Goal: Book appointment/travel/reservation

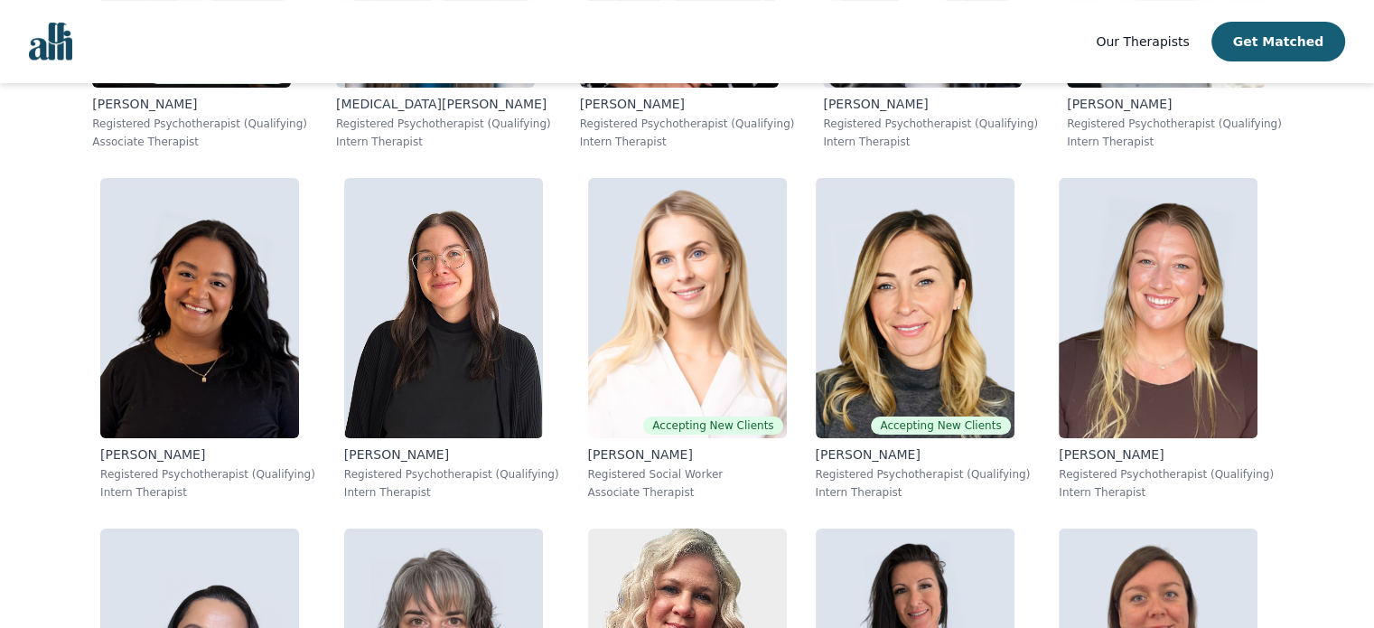
scroll to position [7676, 0]
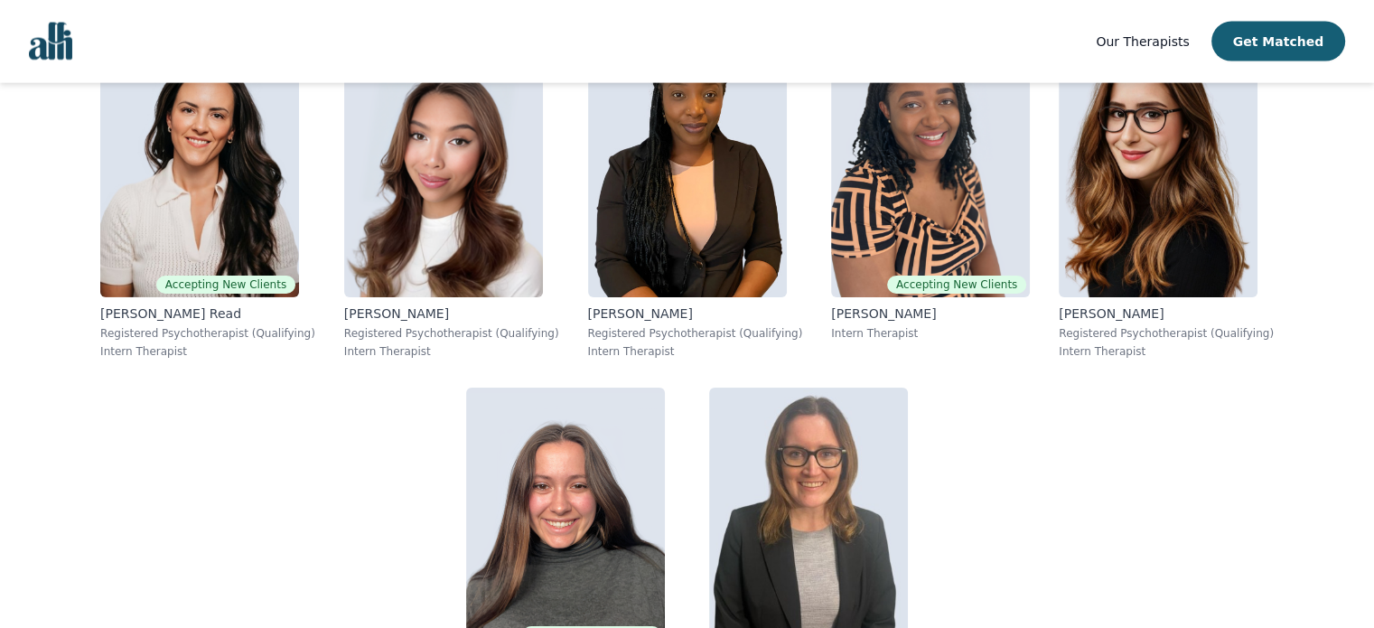
scroll to position [11108, 0]
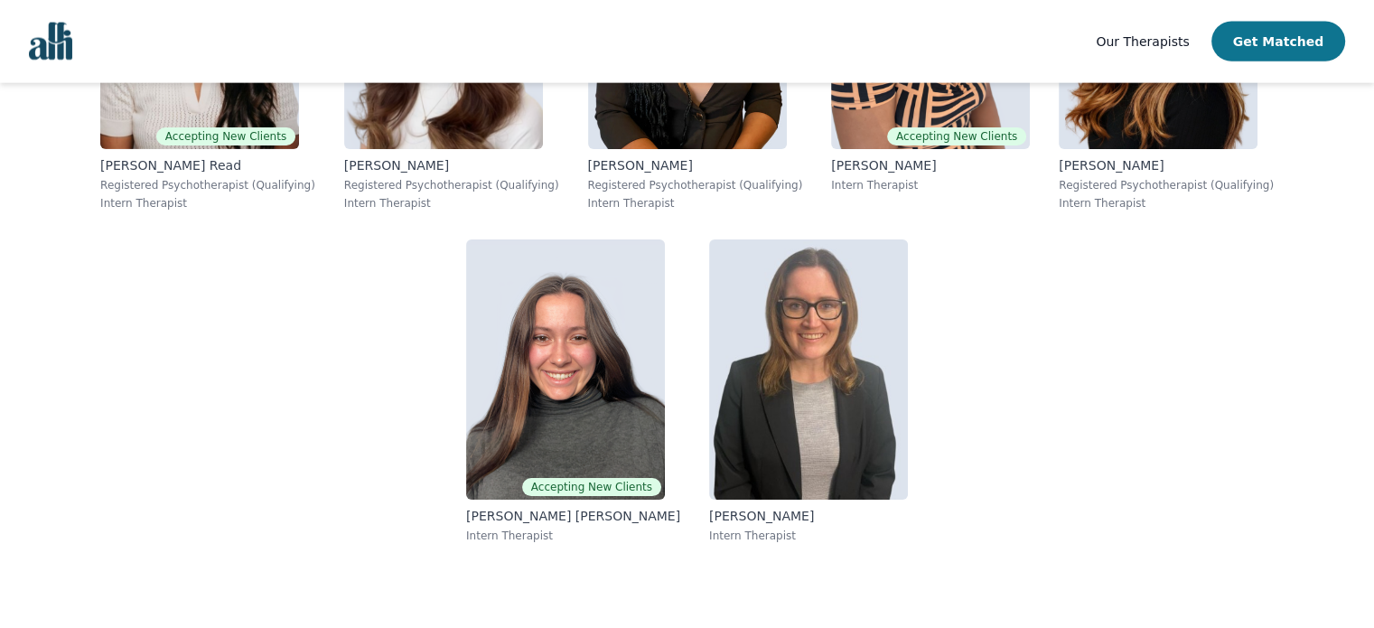
click at [1289, 46] on button "Get Matched" at bounding box center [1278, 42] width 134 height 40
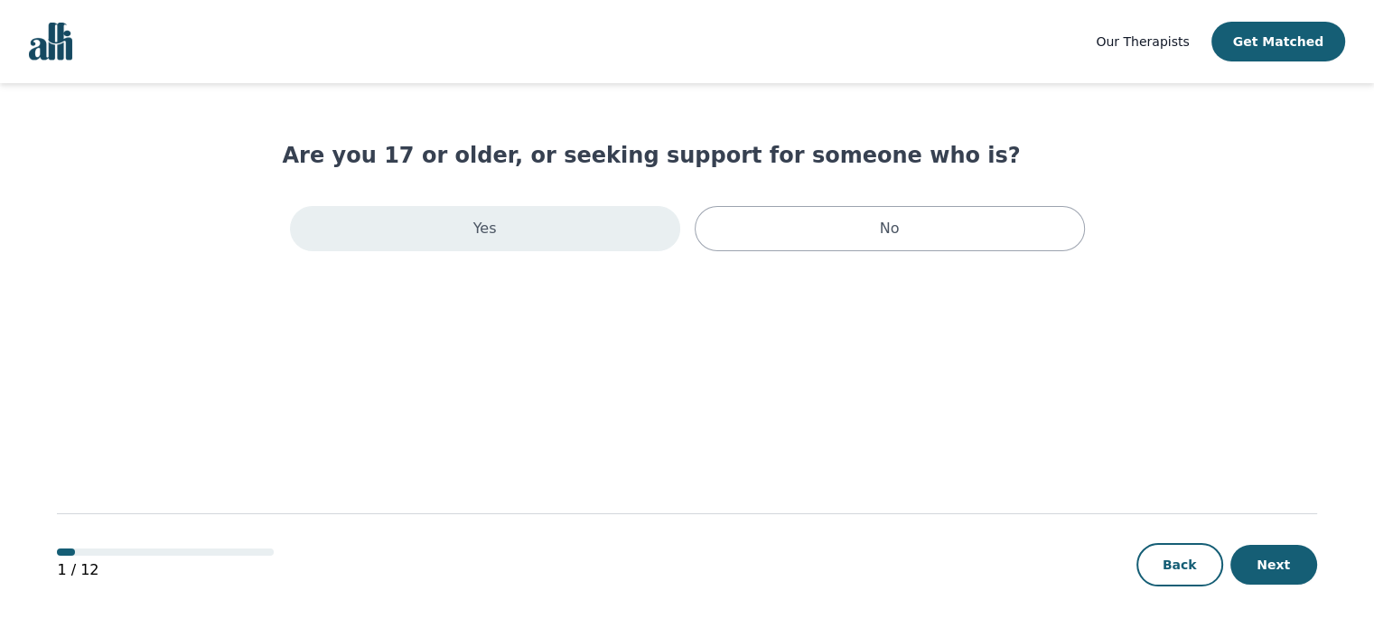
click at [601, 242] on div "Yes" at bounding box center [485, 228] width 390 height 45
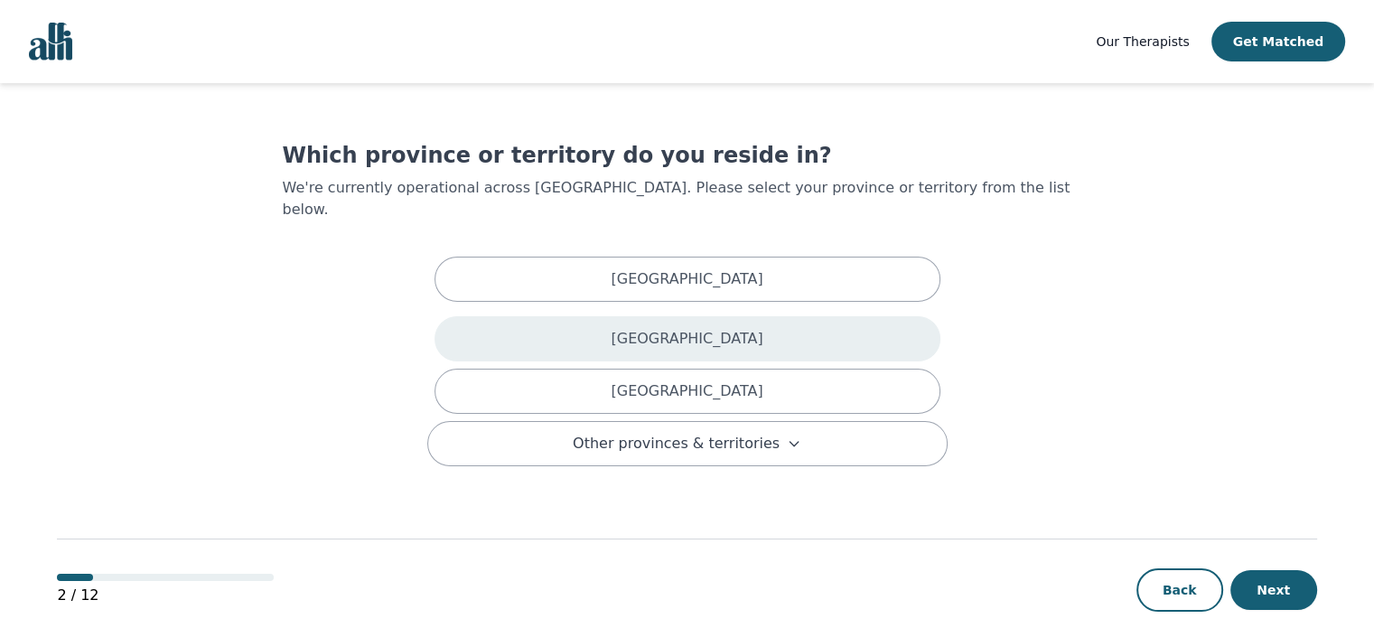
click at [596, 316] on div "[GEOGRAPHIC_DATA]" at bounding box center [687, 338] width 506 height 45
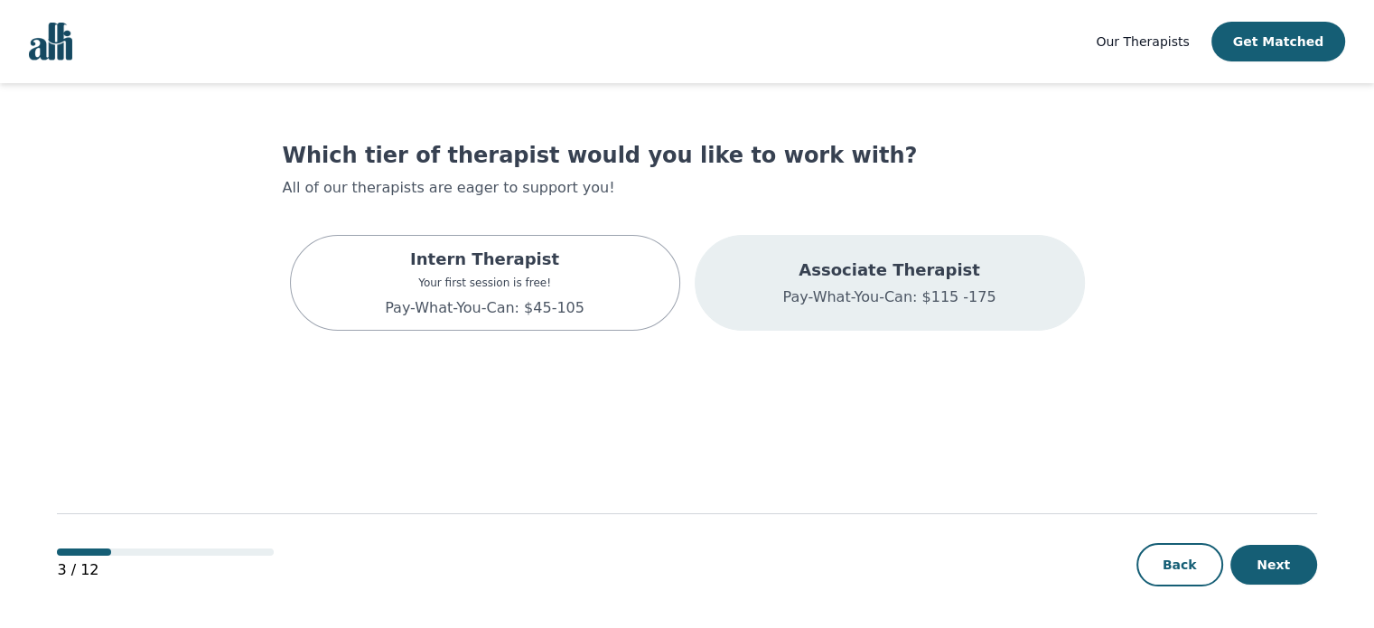
click at [750, 290] on div "Associate Therapist Pay-What-You-Can: $115 -175" at bounding box center [889, 283] width 390 height 96
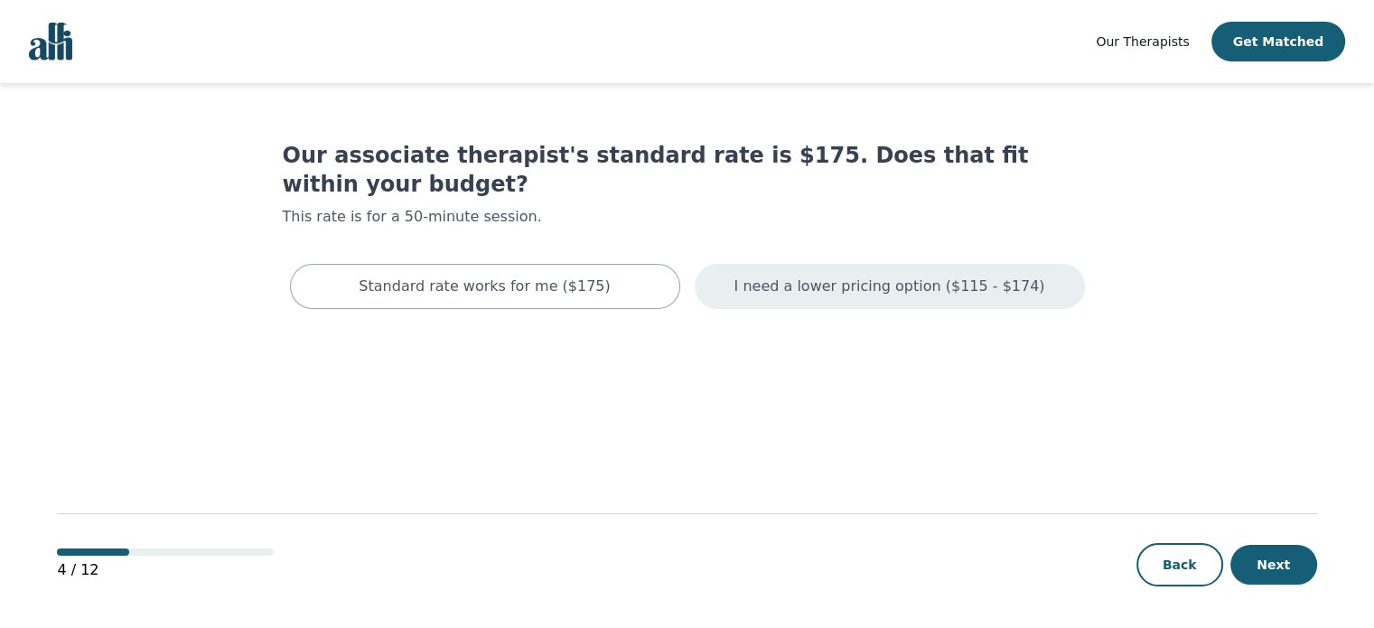
click at [764, 275] on p "I need a lower pricing option ($115 - $174)" at bounding box center [889, 286] width 311 height 22
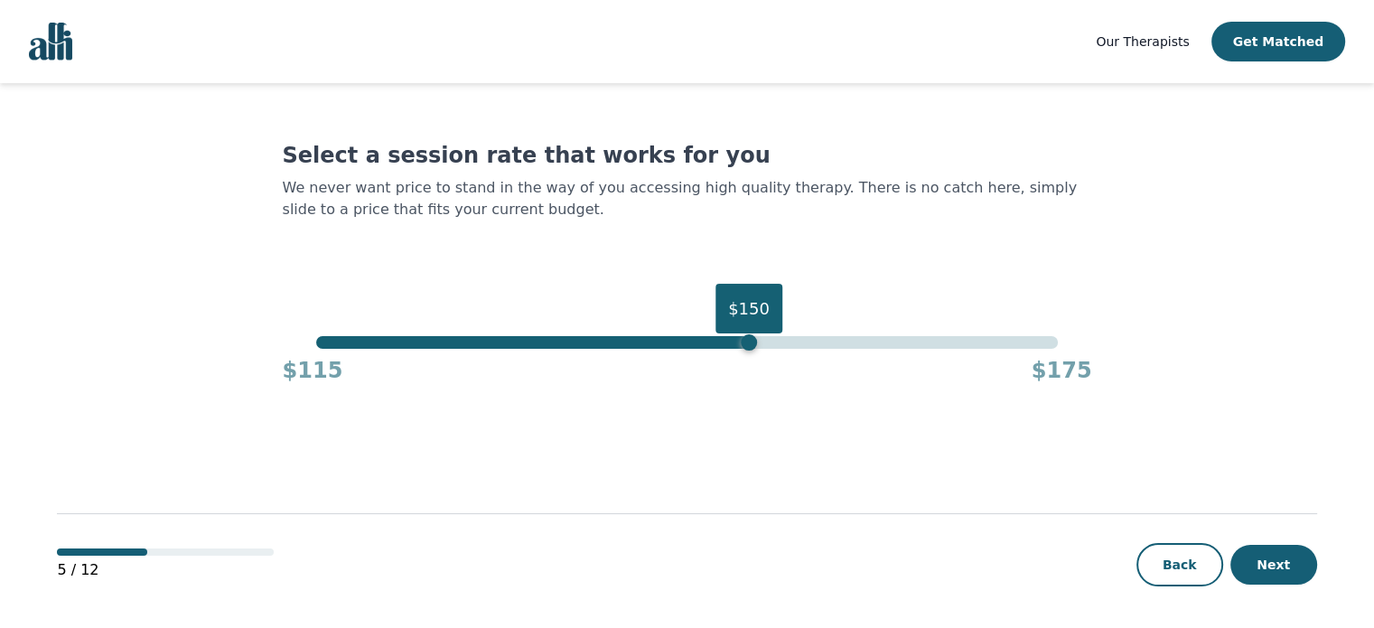
drag, startPoint x: 1056, startPoint y: 342, endPoint x: 744, endPoint y: 337, distance: 311.6
click at [744, 337] on div "$150" at bounding box center [749, 342] width 16 height 16
click at [1270, 556] on button "Next" at bounding box center [1273, 565] width 87 height 40
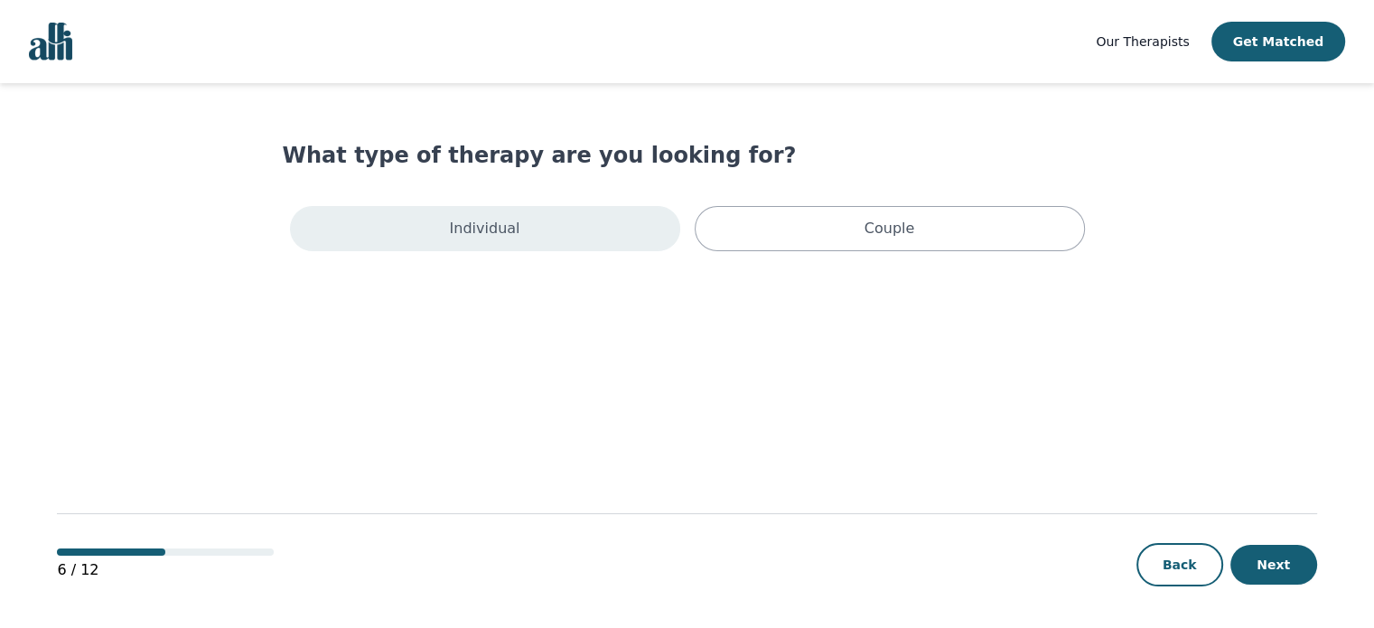
click at [568, 231] on div "Individual" at bounding box center [485, 228] width 390 height 45
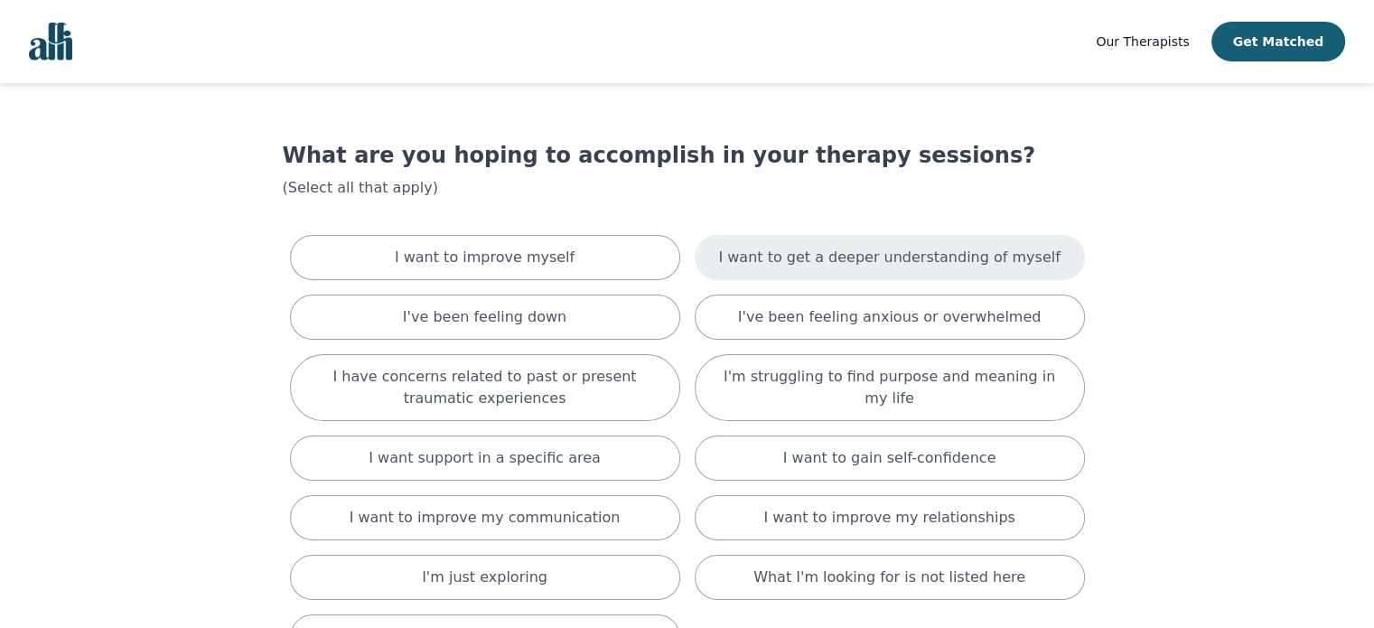
click at [919, 257] on p "I want to get a deeper understanding of myself" at bounding box center [888, 258] width 341 height 22
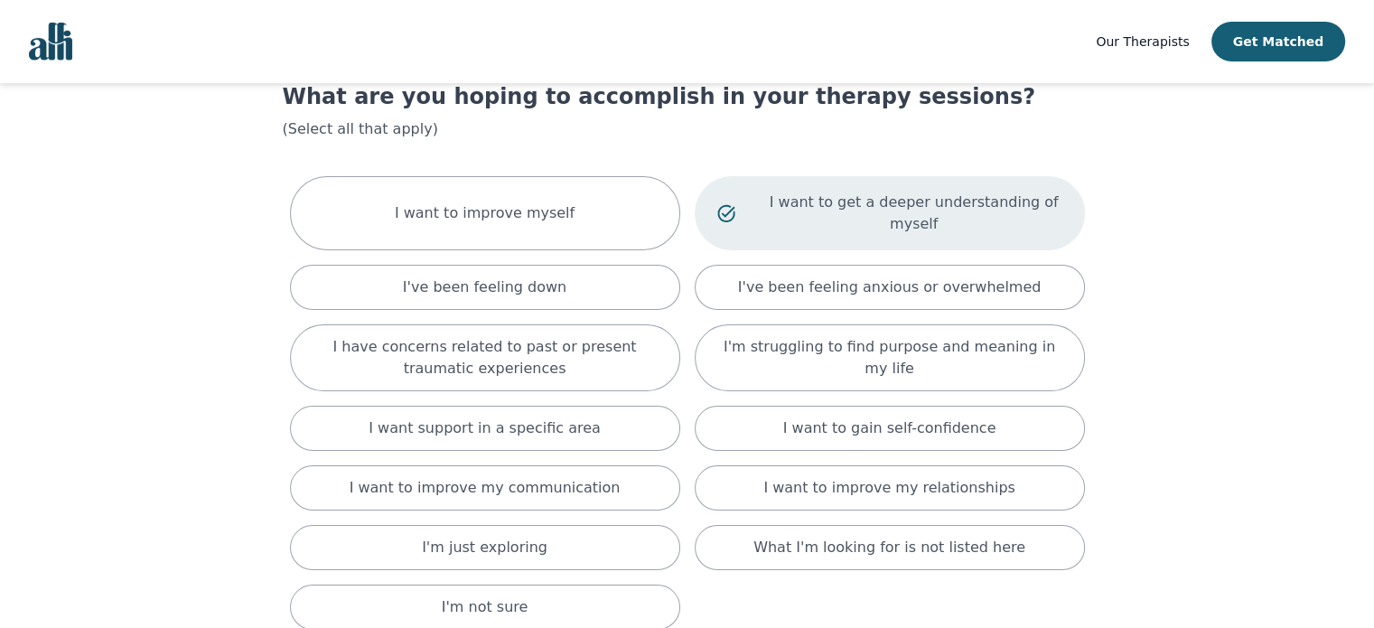
scroll to position [90, 0]
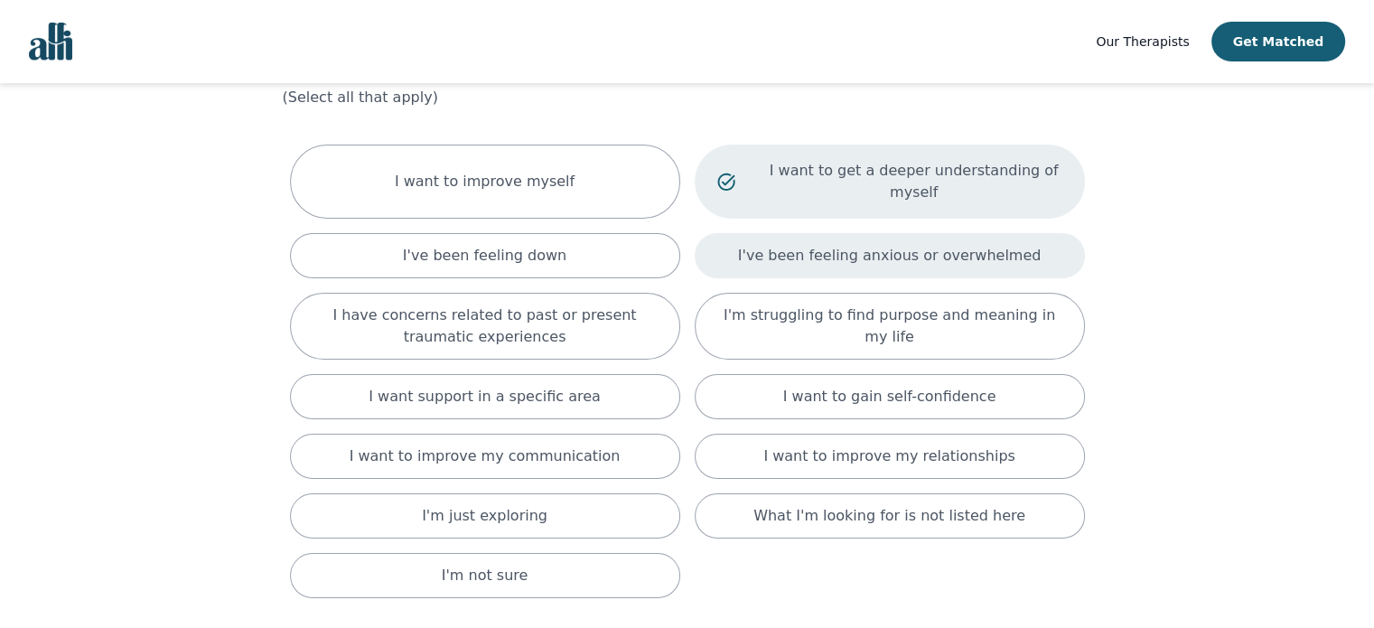
click at [964, 245] on p "I've been feeling anxious or overwhelmed" at bounding box center [889, 256] width 303 height 22
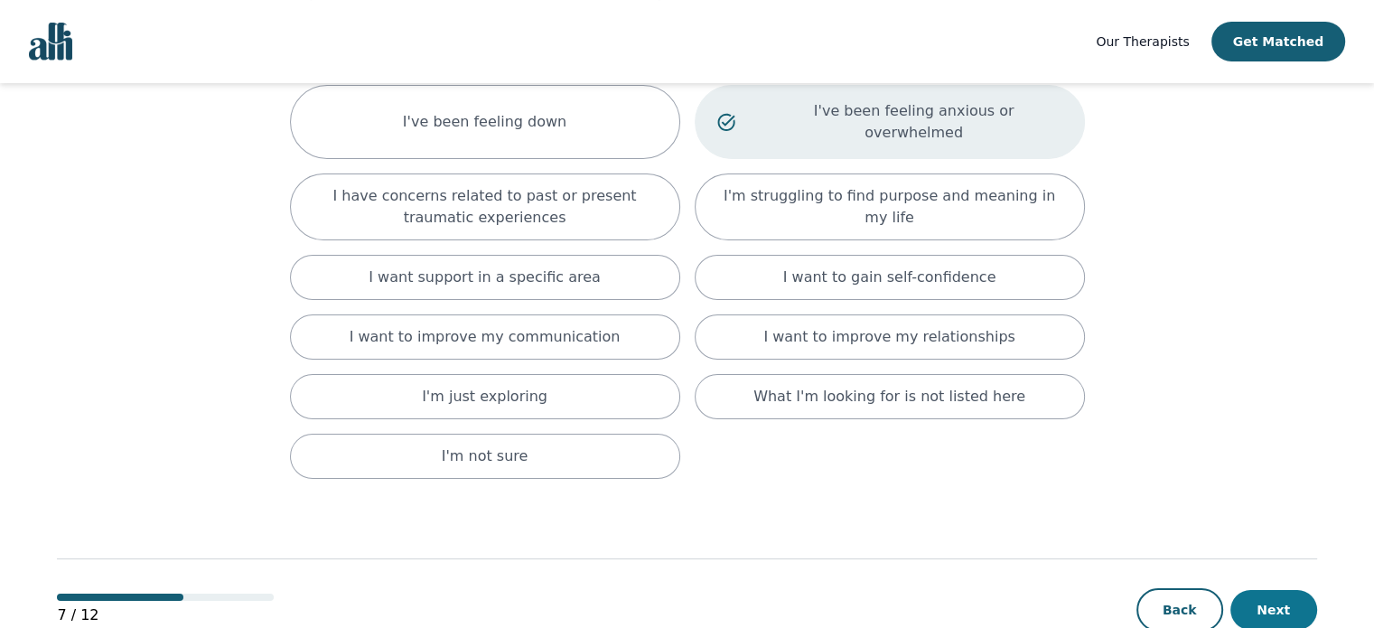
click at [1257, 590] on button "Next" at bounding box center [1273, 610] width 87 height 40
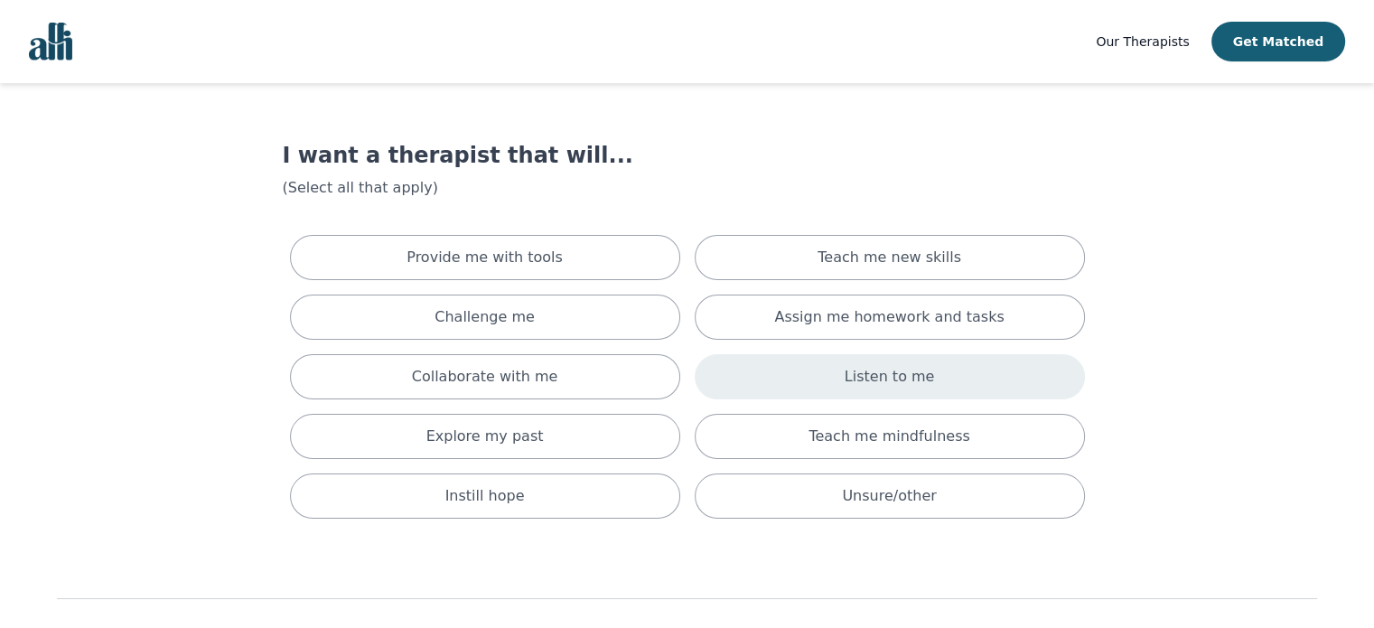
click at [806, 368] on div "Listen to me" at bounding box center [889, 376] width 390 height 45
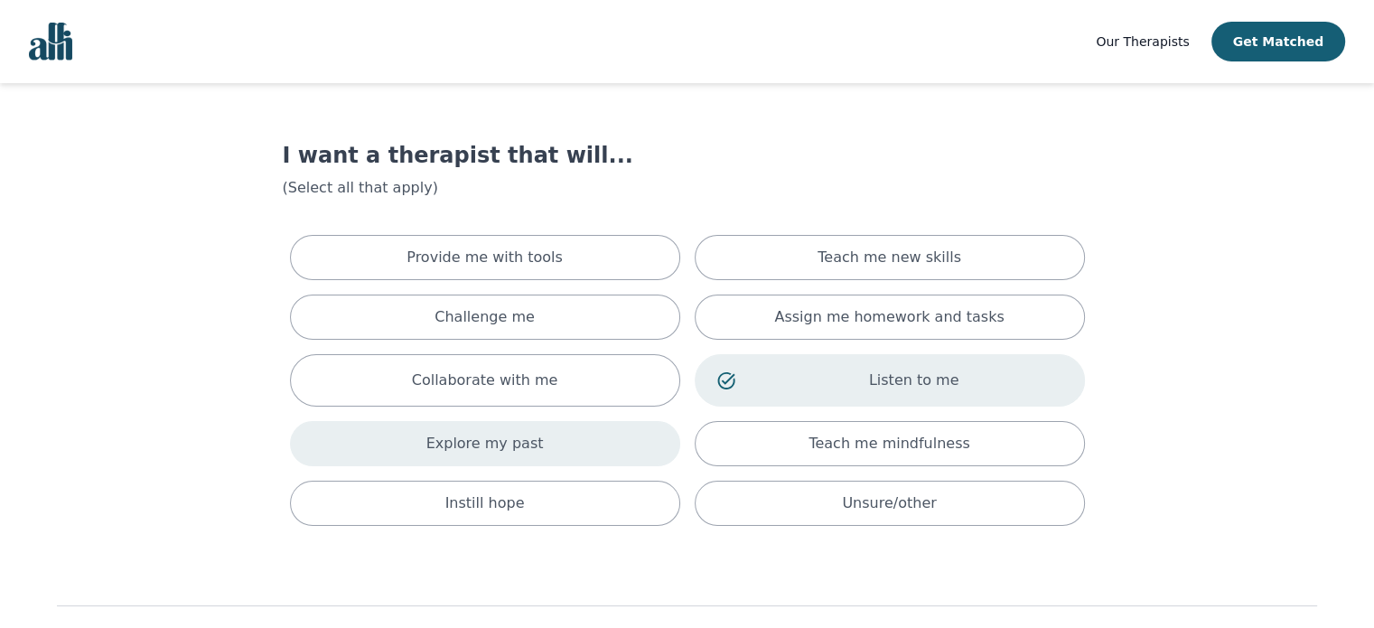
click at [625, 438] on div "Explore my past" at bounding box center [485, 443] width 390 height 45
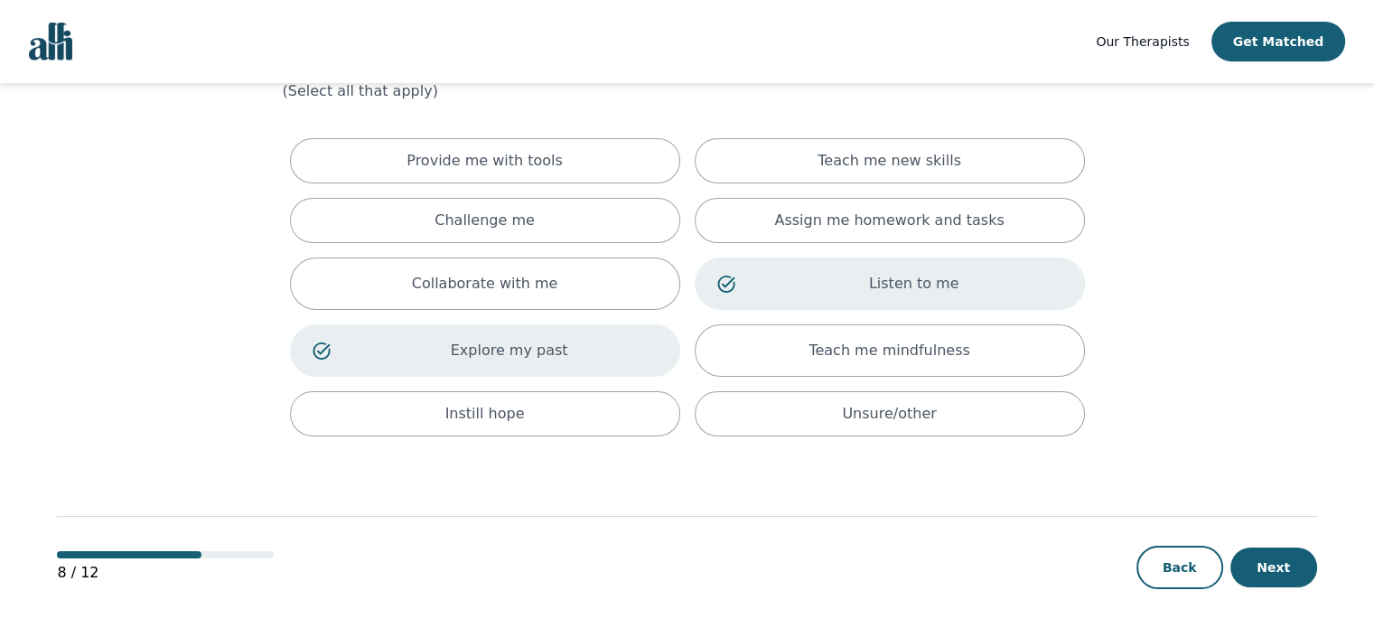
scroll to position [98, 0]
click at [1251, 554] on button "Next" at bounding box center [1273, 566] width 87 height 40
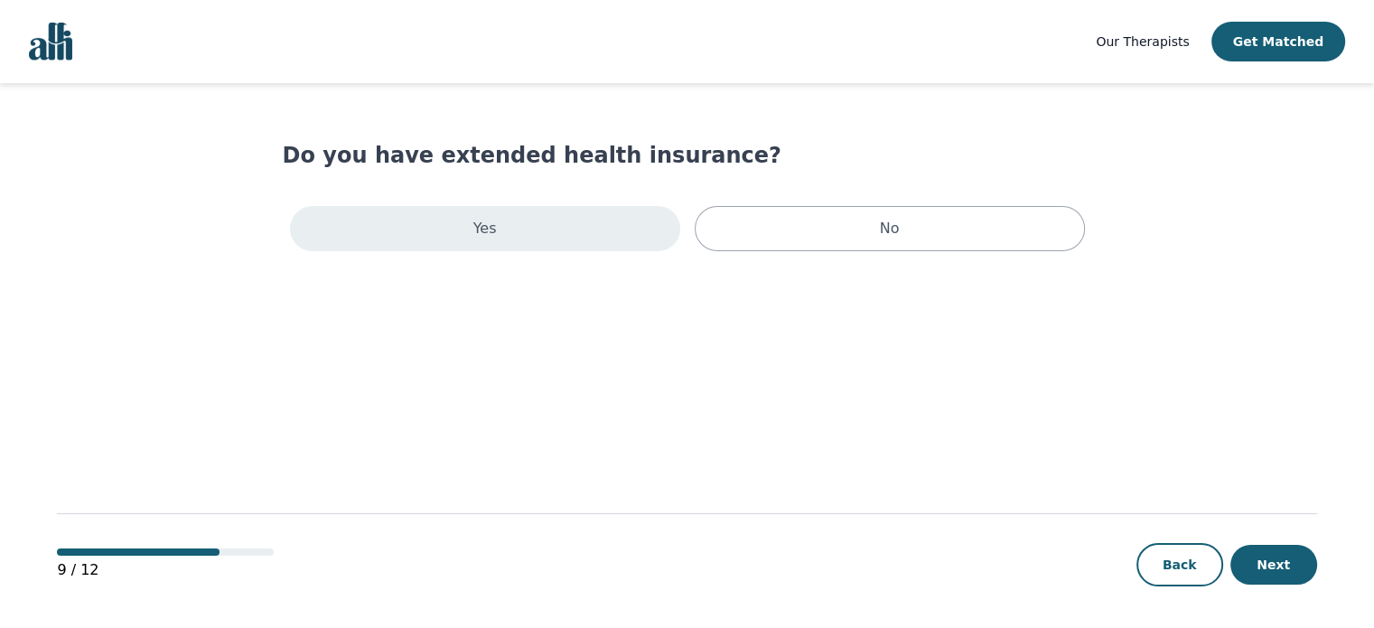
click at [605, 229] on div "Yes" at bounding box center [485, 228] width 390 height 45
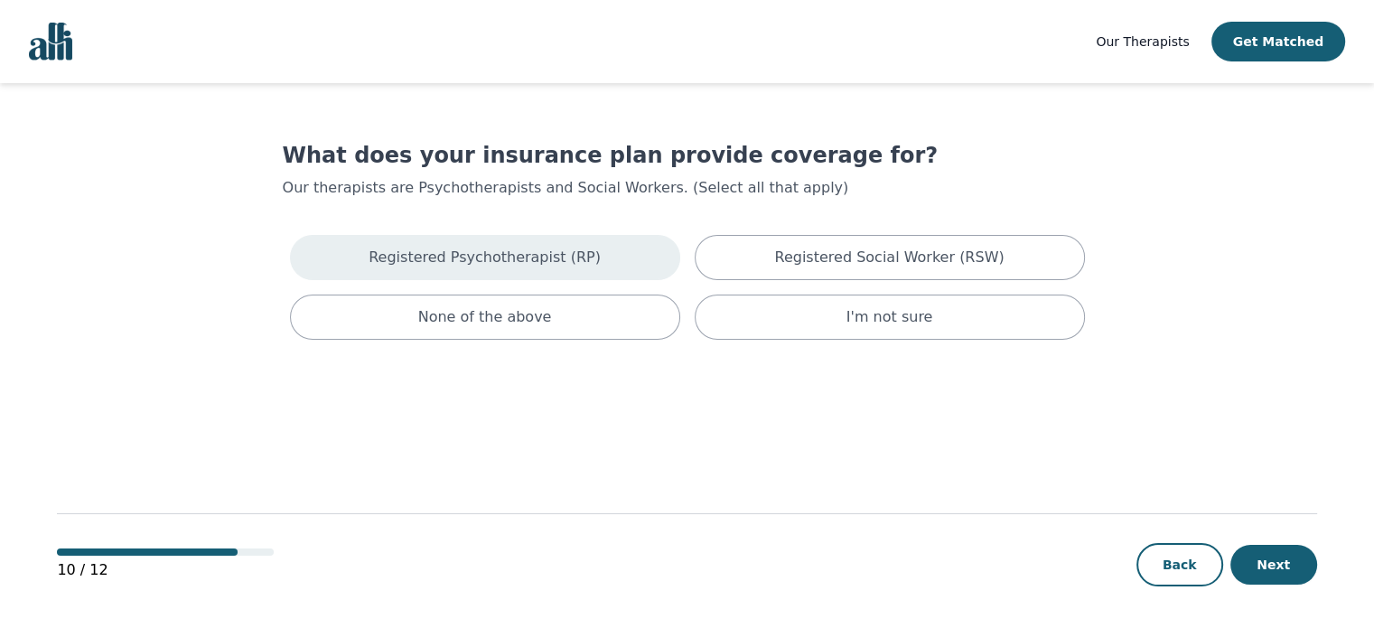
click at [517, 266] on p "Registered Psychotherapist (RP)" at bounding box center [484, 258] width 232 height 22
click at [1282, 563] on button "Next" at bounding box center [1273, 565] width 87 height 40
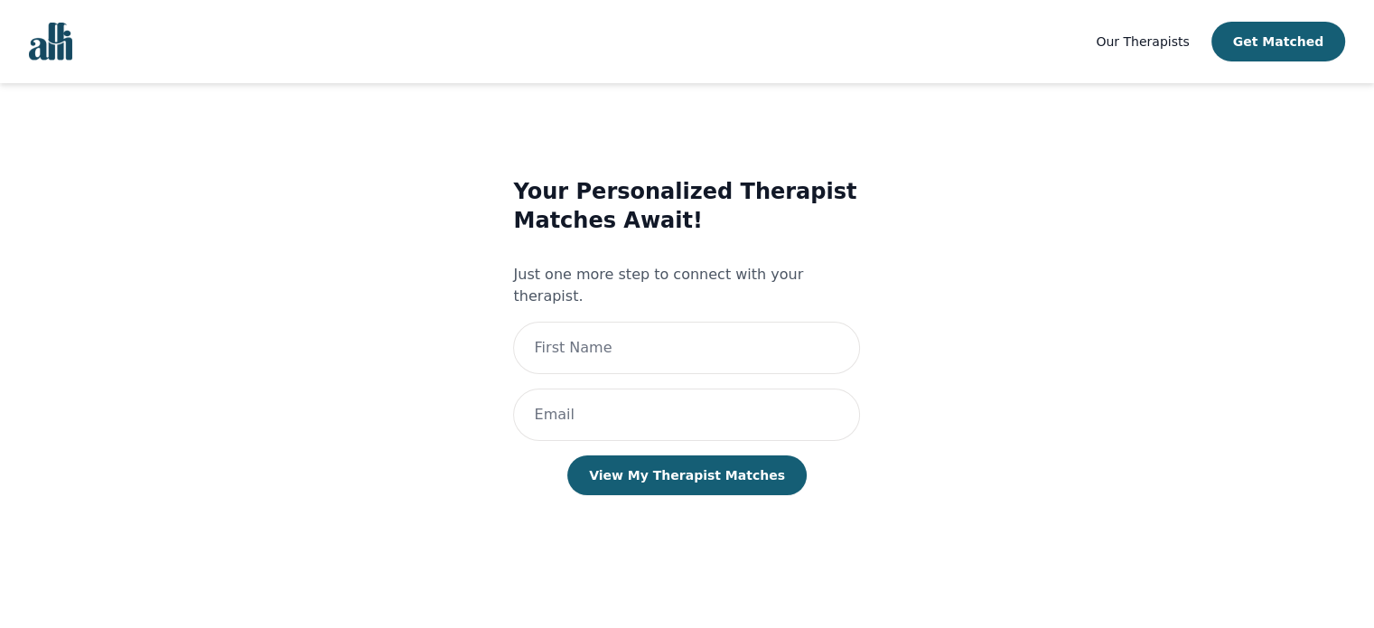
scroll to position [2, 0]
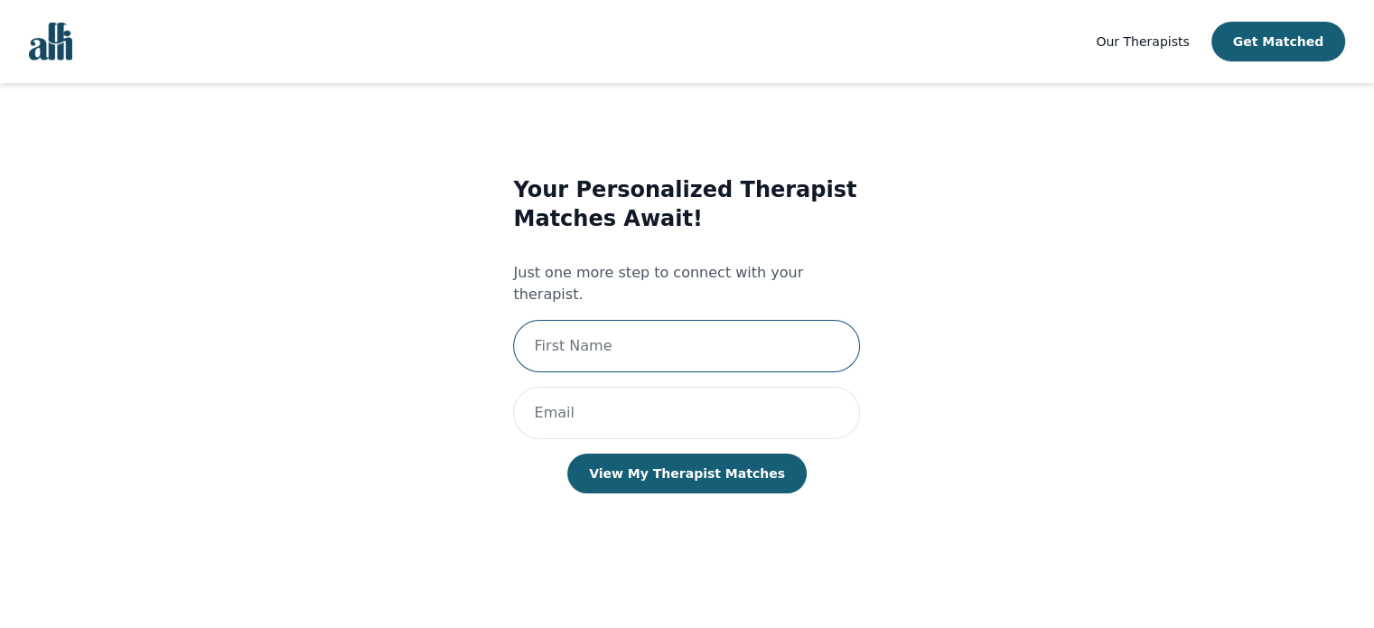
click at [670, 320] on input "text" at bounding box center [686, 346] width 347 height 52
type input "[PERSON_NAME]"
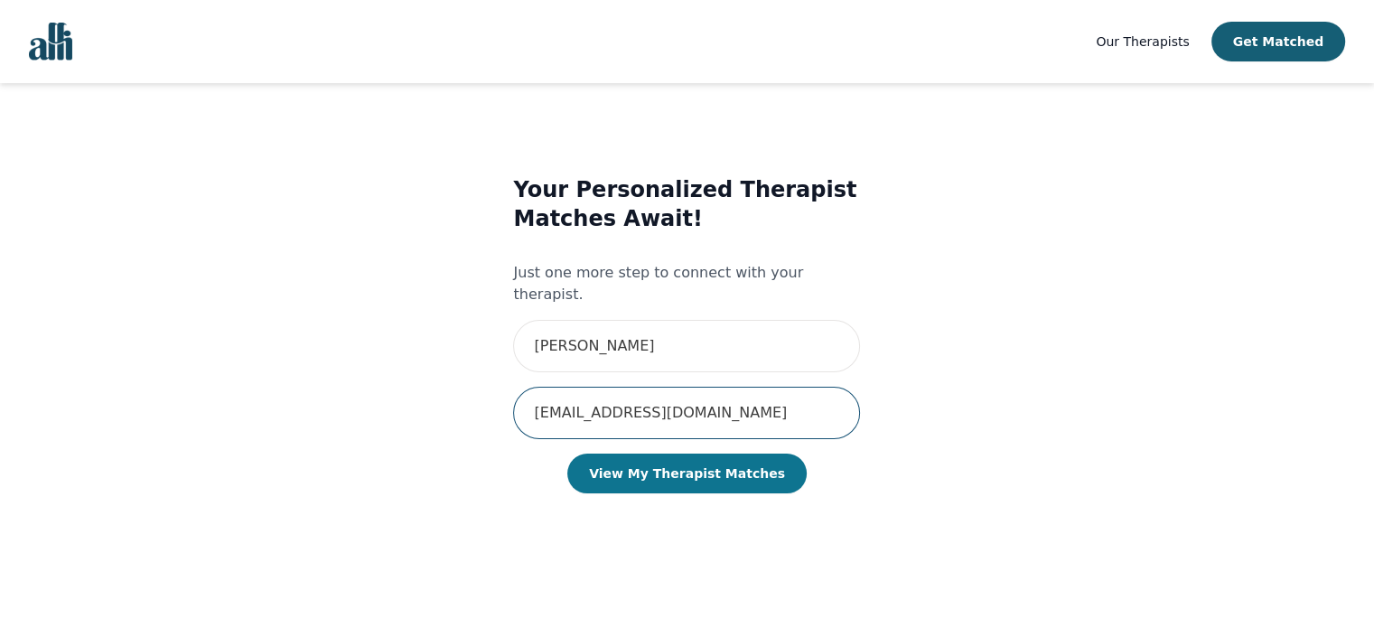
type input "[EMAIL_ADDRESS][DOMAIN_NAME]"
click at [687, 453] on button "View My Therapist Matches" at bounding box center [686, 473] width 239 height 40
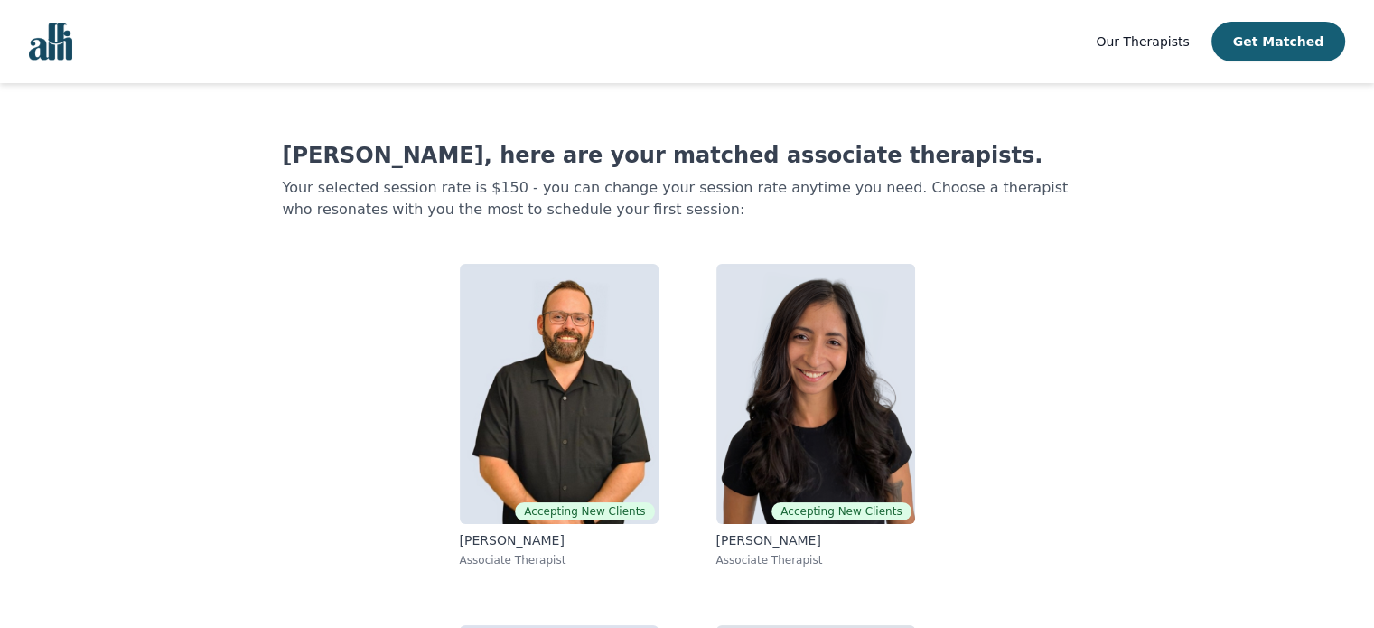
scroll to position [90, 0]
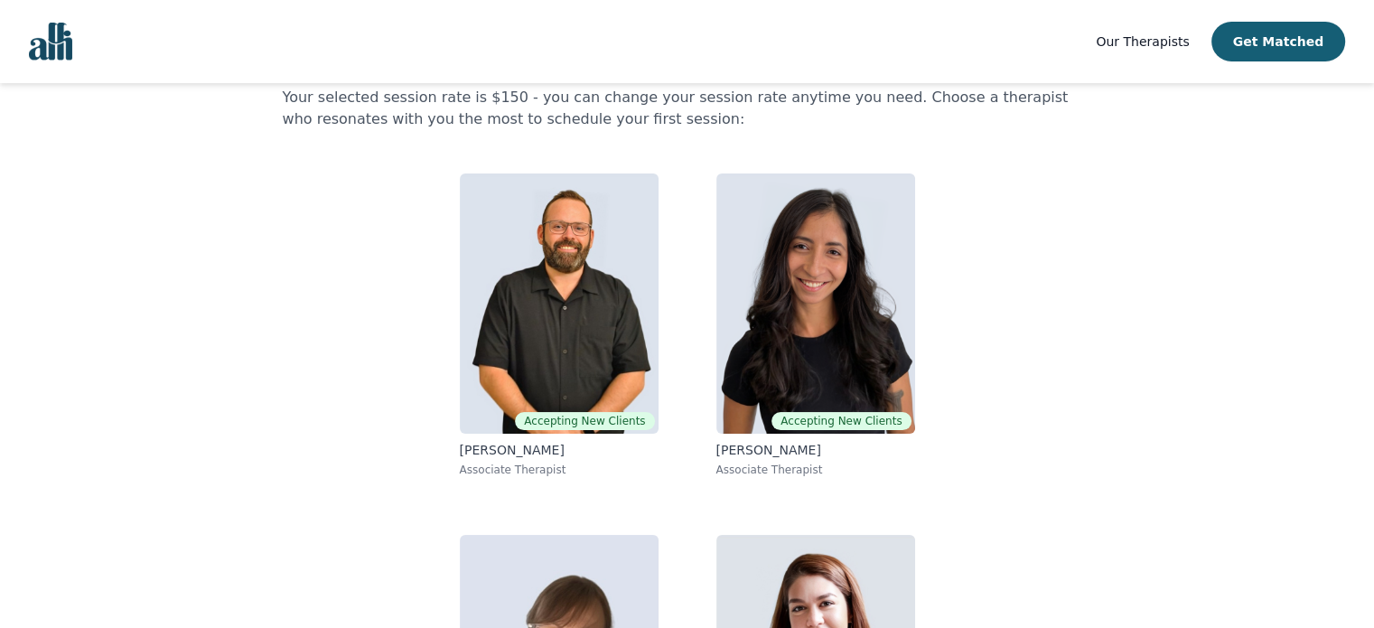
click at [1004, 488] on div "Accepting New Clients [PERSON_NAME] Associate Therapist Accepting New Clients […" at bounding box center [687, 506] width 694 height 694
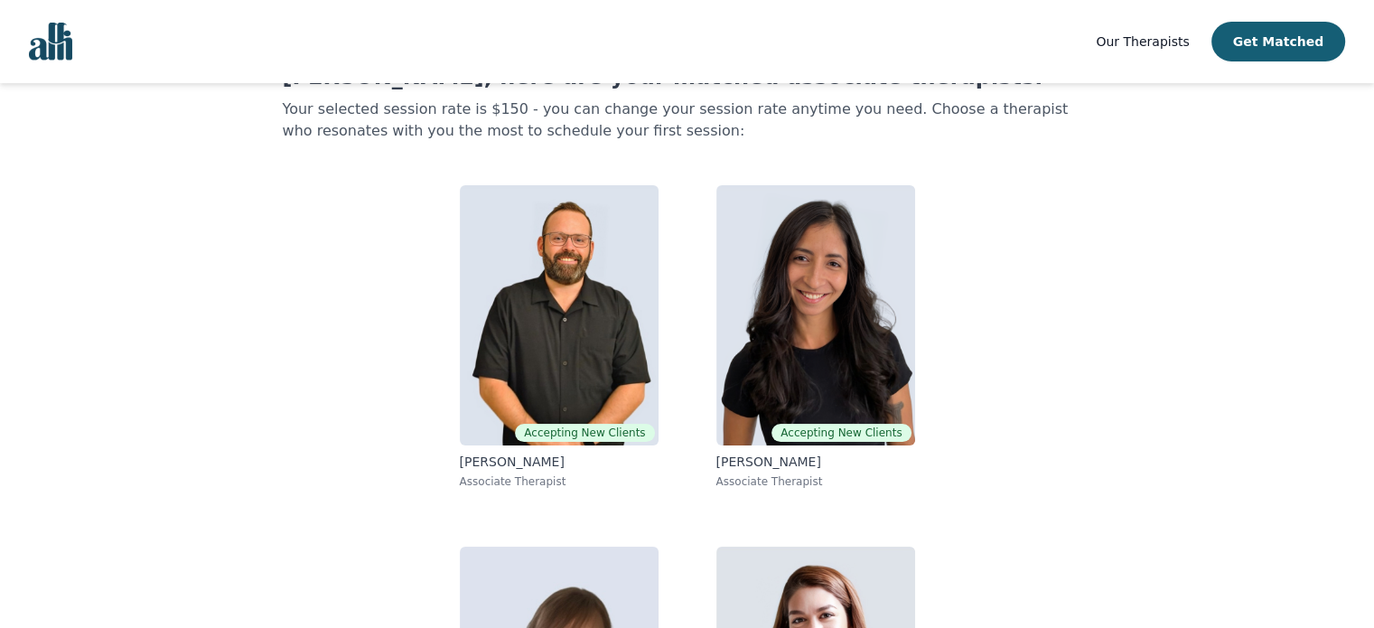
scroll to position [43, 0]
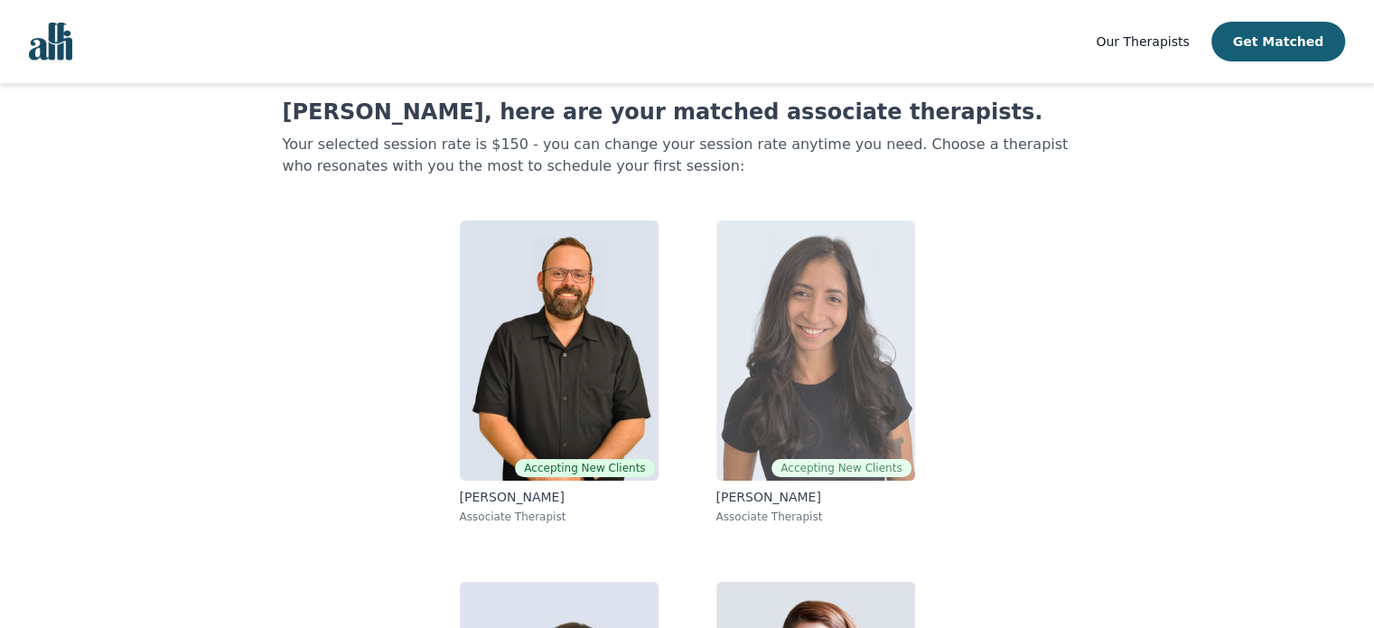
click at [880, 389] on img at bounding box center [815, 350] width 199 height 260
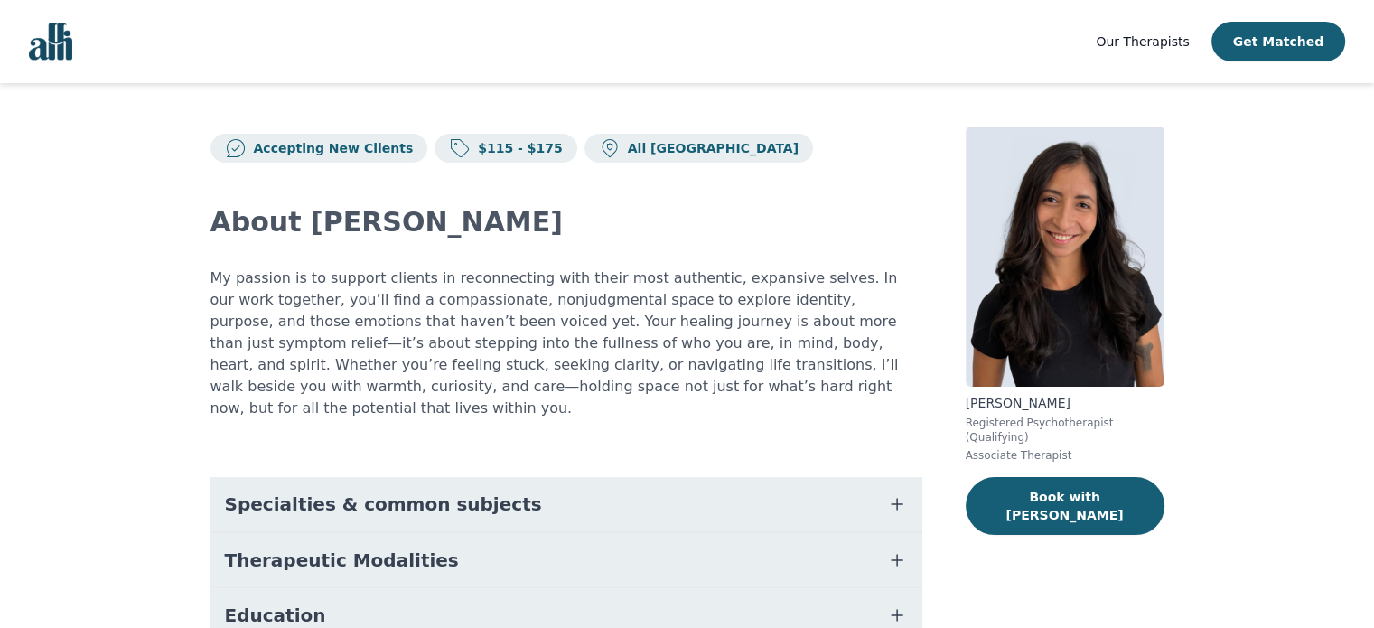
click at [879, 479] on button "Specialties & common subjects" at bounding box center [566, 504] width 712 height 54
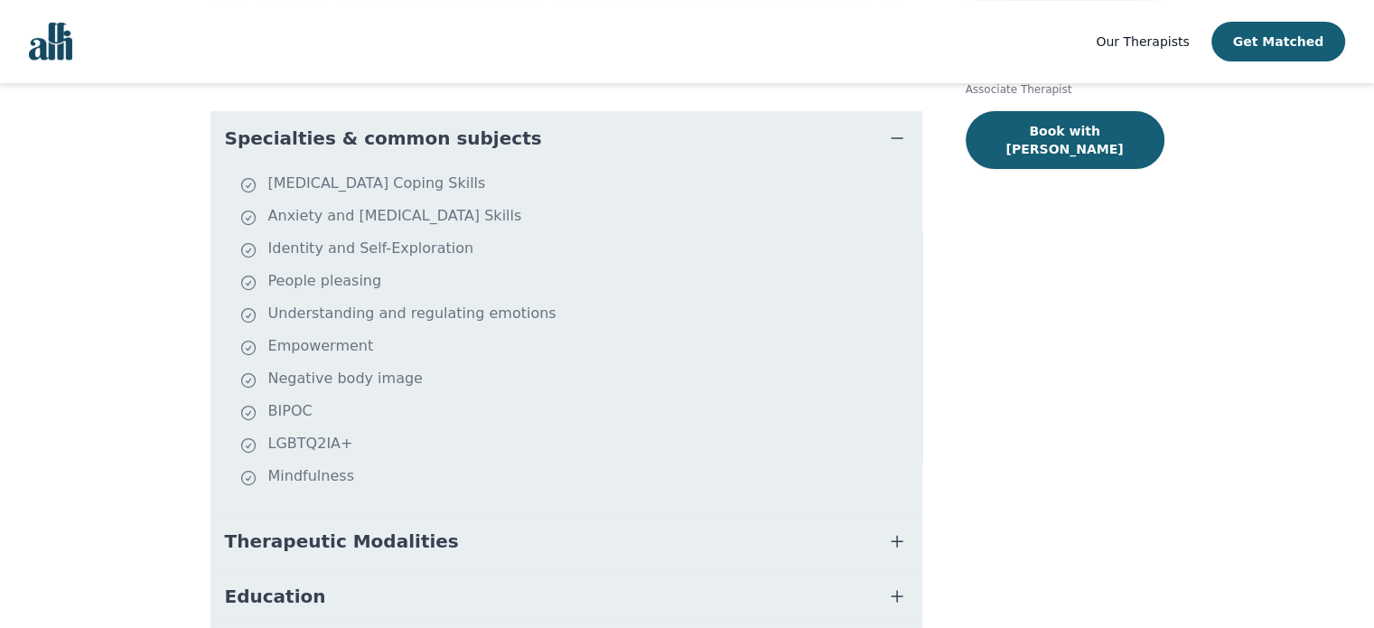
scroll to position [480, 0]
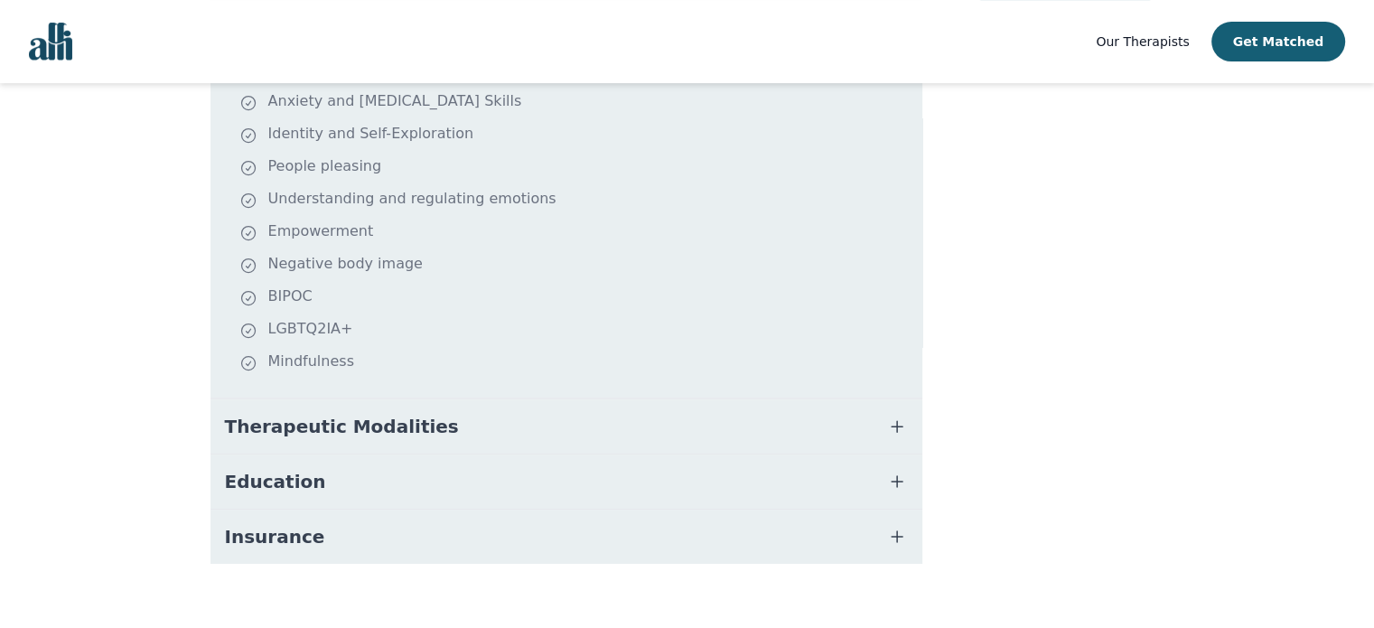
click at [844, 399] on button "Therapeutic Modalities" at bounding box center [566, 426] width 712 height 54
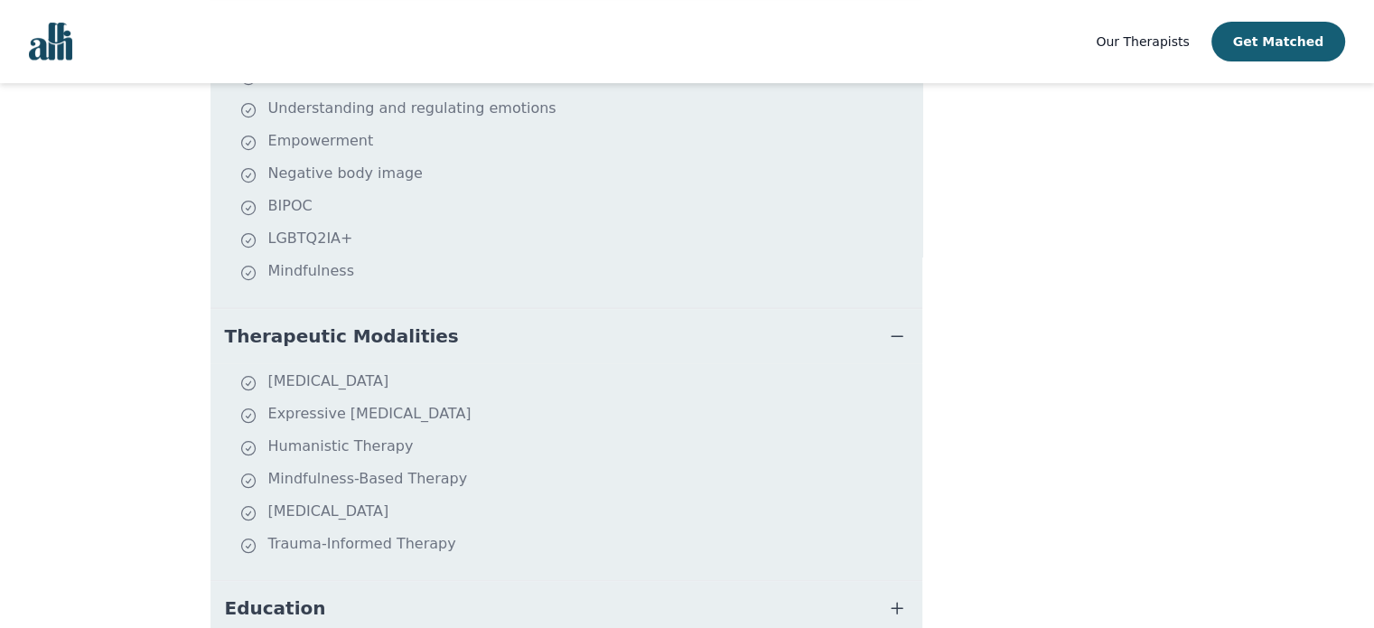
scroll to position [661, 0]
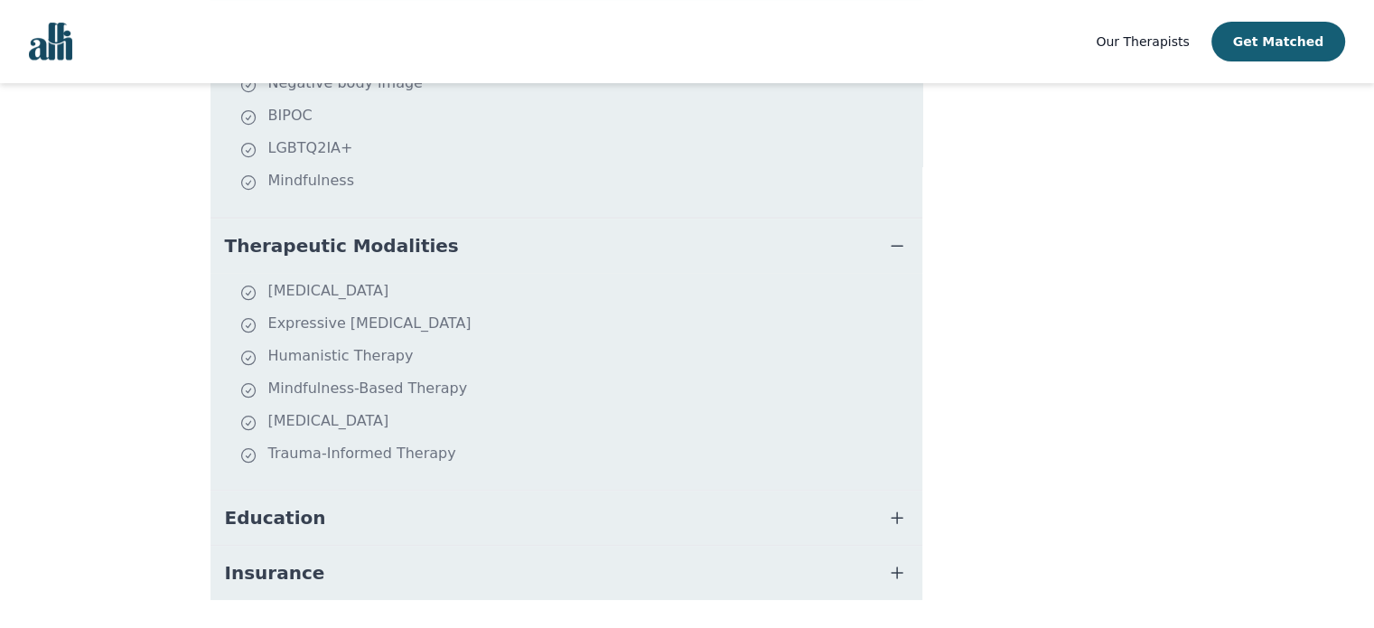
click at [833, 490] on button "Education" at bounding box center [566, 517] width 712 height 54
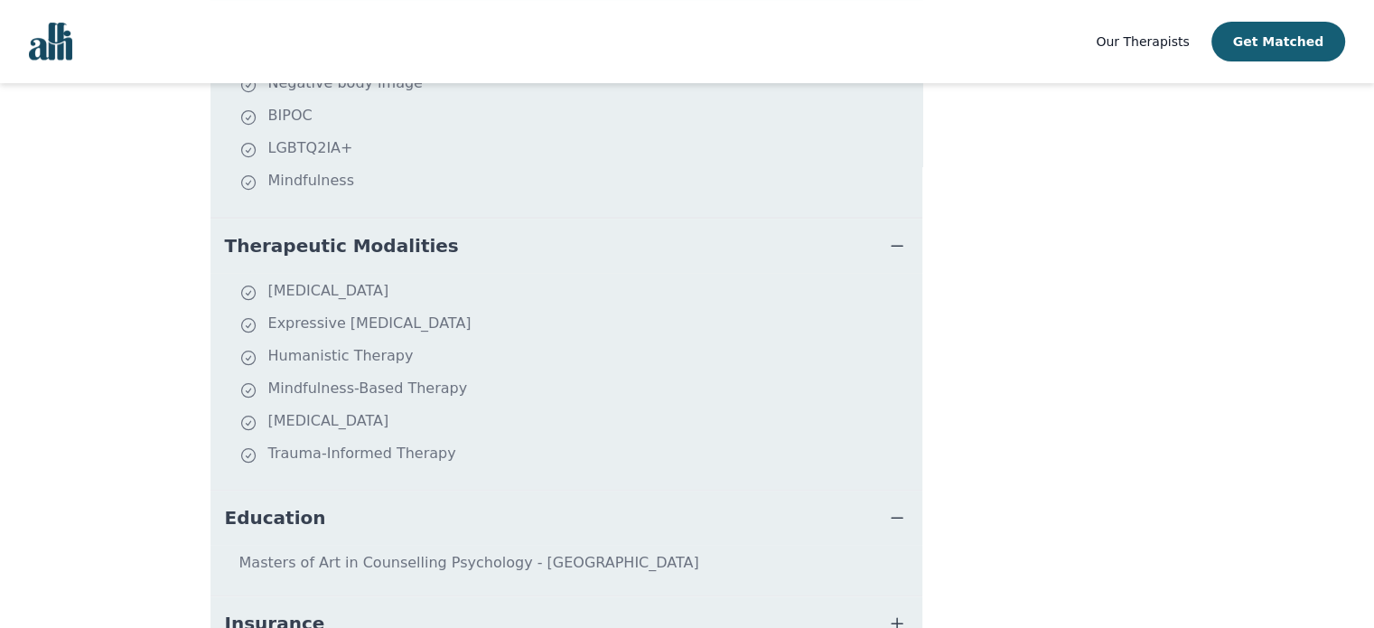
scroll to position [748, 0]
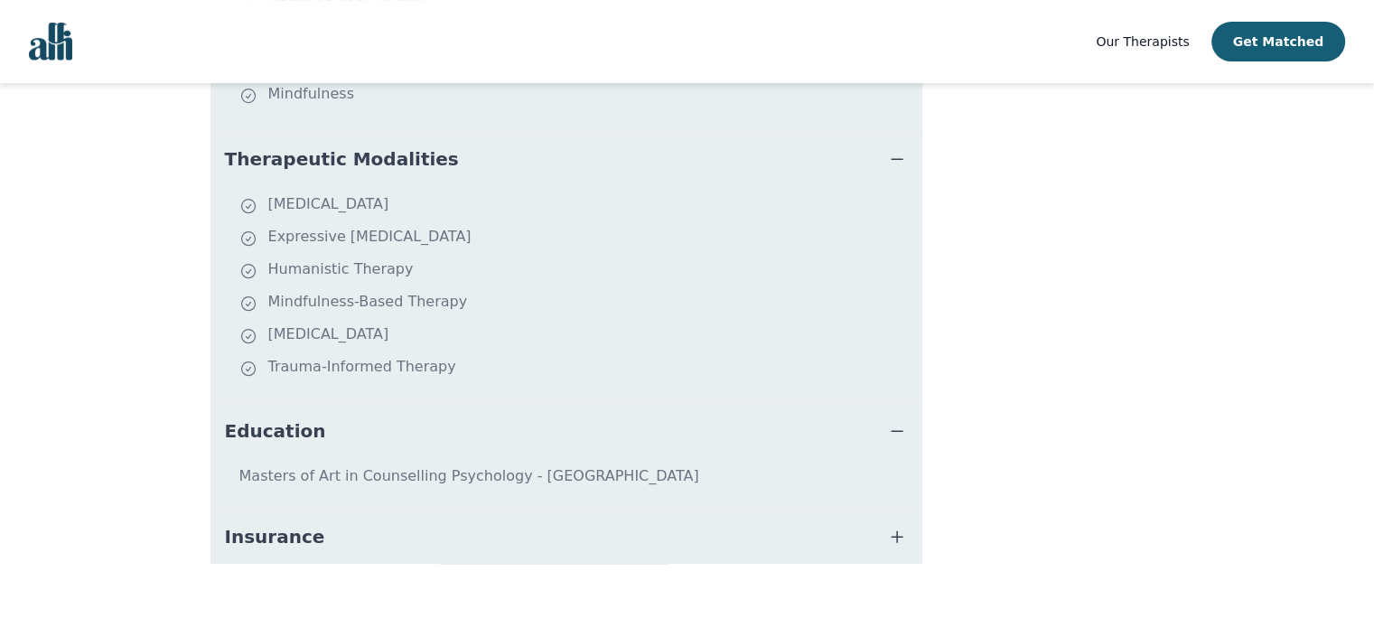
click at [831, 509] on button "Insurance" at bounding box center [566, 536] width 712 height 54
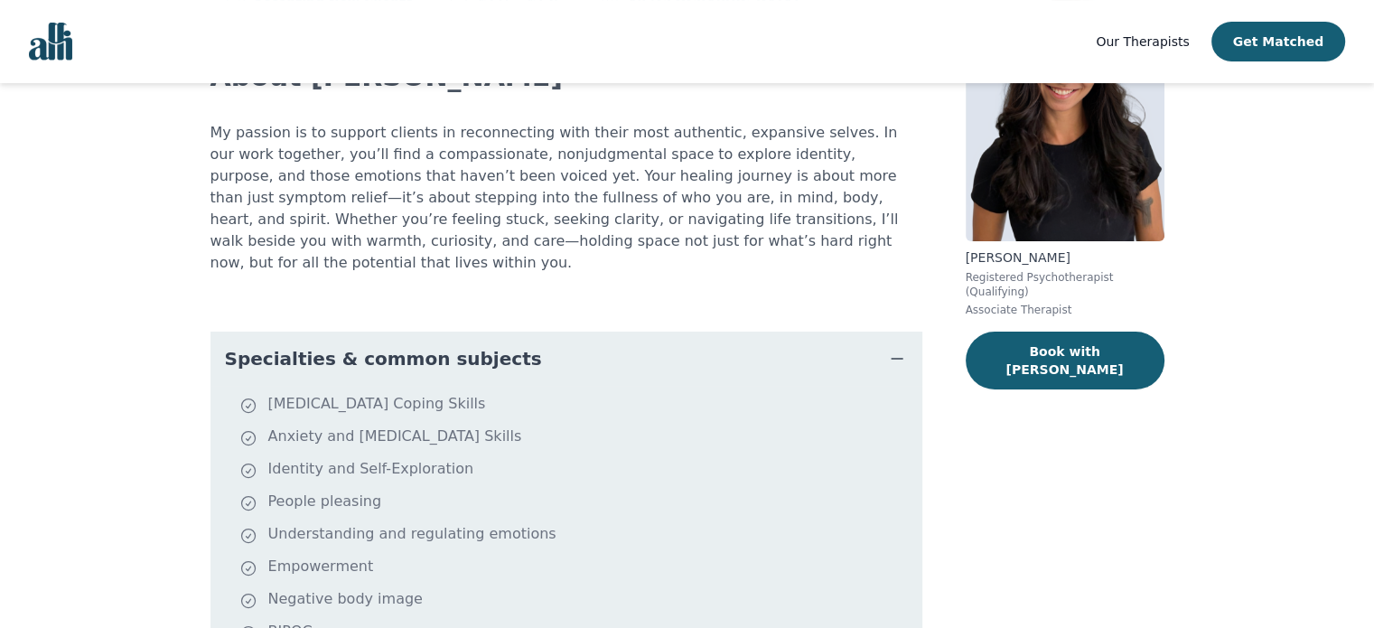
scroll to position [0, 0]
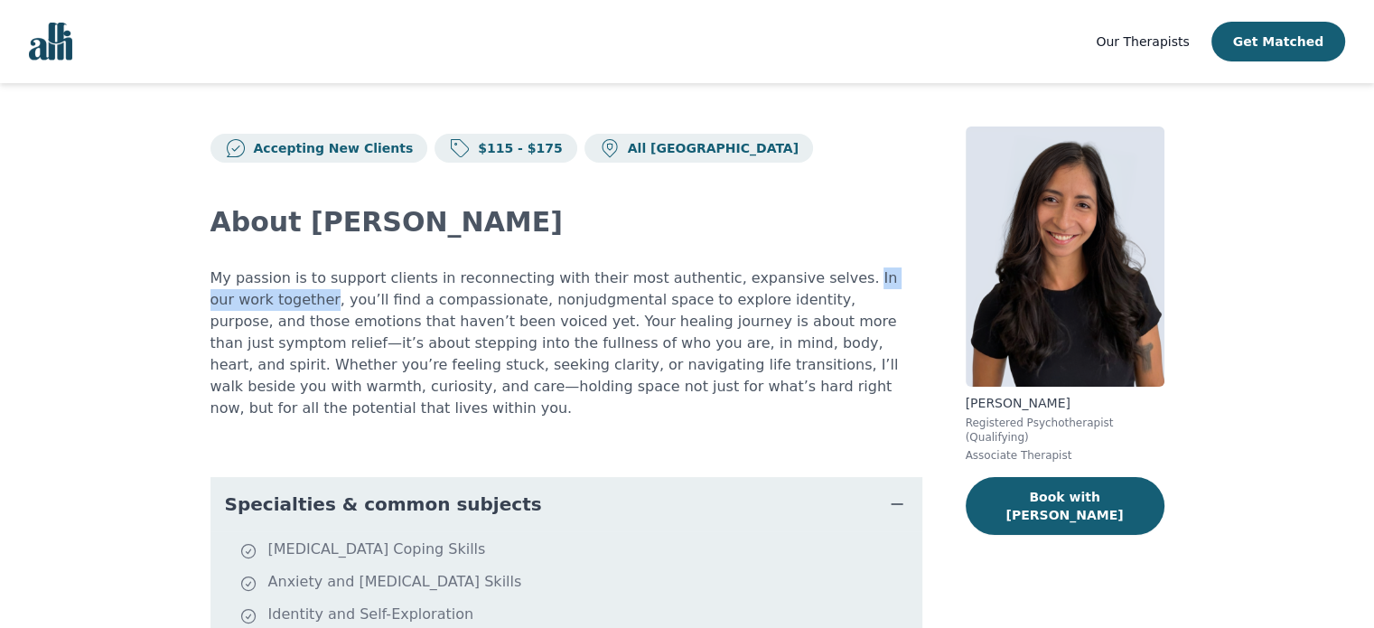
drag, startPoint x: 265, startPoint y: 298, endPoint x: 797, endPoint y: 281, distance: 532.2
click at [797, 281] on p "My passion is to support clients in reconnecting with their most authentic, exp…" at bounding box center [566, 343] width 712 height 152
copy p "In our work together"
